Goal: Use online tool/utility: Utilize a website feature to perform a specific function

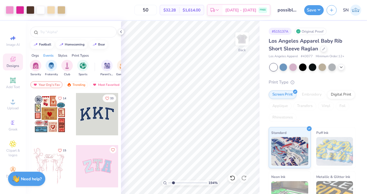
scroll to position [0, 224]
